Goal: Browse casually

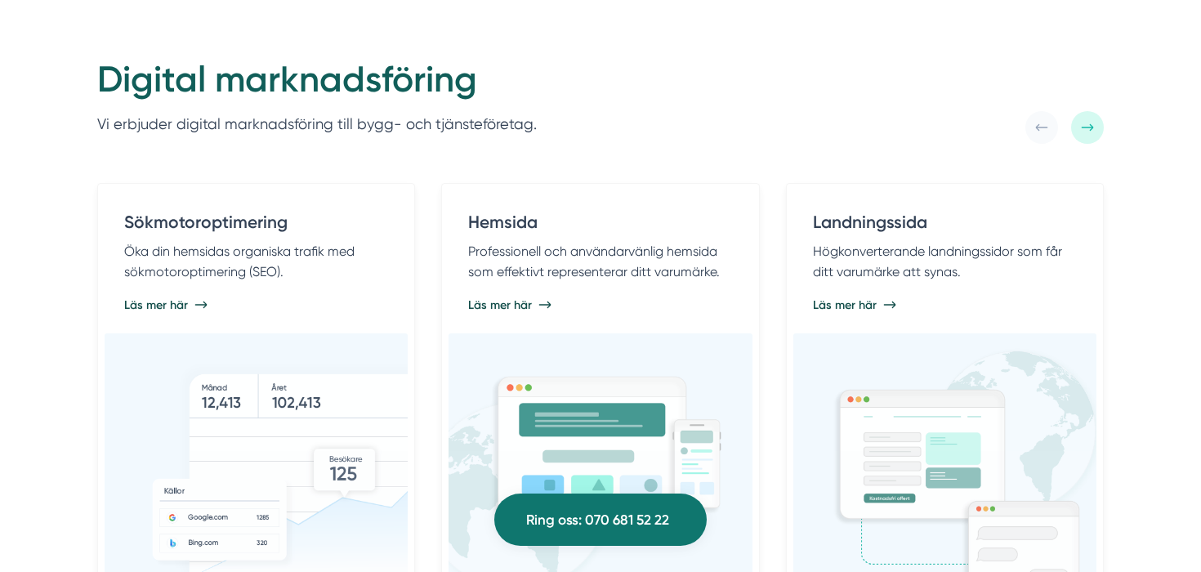
scroll to position [544, 0]
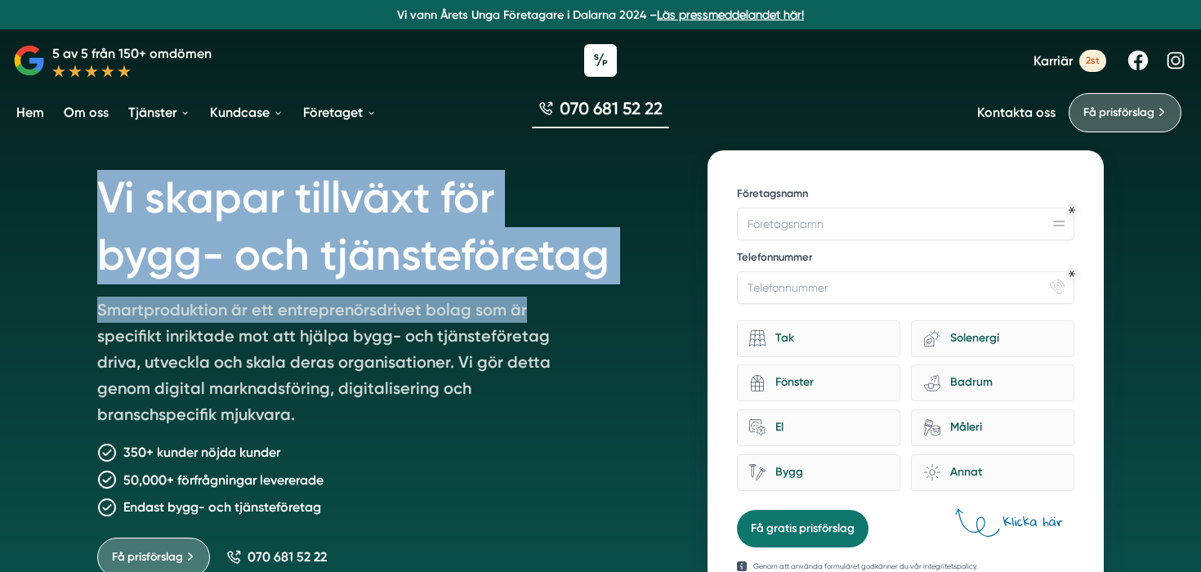
drag, startPoint x: 104, startPoint y: 197, endPoint x: 635, endPoint y: 303, distance: 541.6
click at [635, 303] on div "Vi skapar tillväxt för bygg- och tjänsteföretag Smartproduktion är ett entrepre…" at bounding box center [382, 375] width 571 height 451
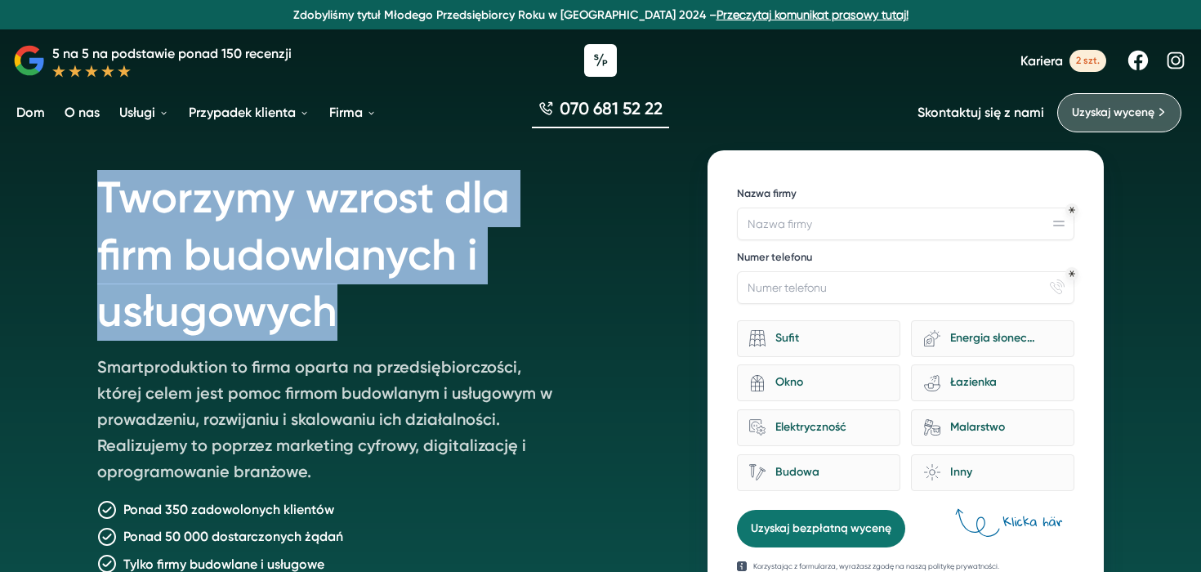
click at [629, 217] on h1 "Tworzymy wzrost dla firm budowlanych i usługowych" at bounding box center [382, 251] width 571 height 203
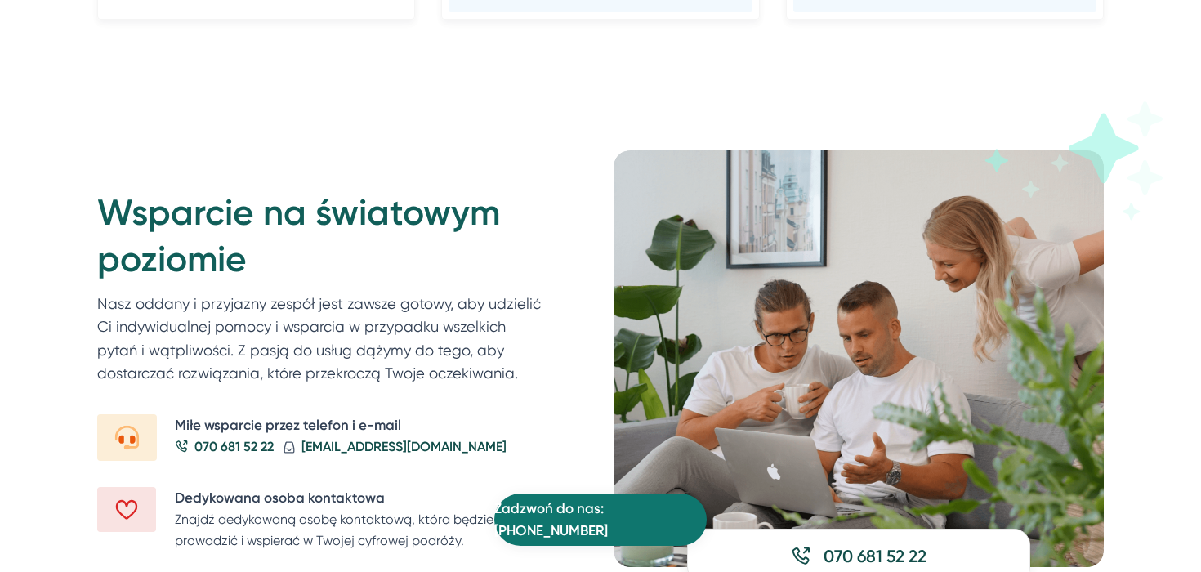
scroll to position [1954, 0]
